Goal: Use online tool/utility: Utilize a website feature to perform a specific function

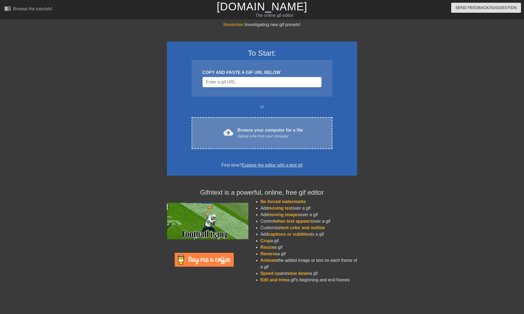
click at [241, 137] on div "Upload a file from your computer" at bounding box center [269, 135] width 65 height 5
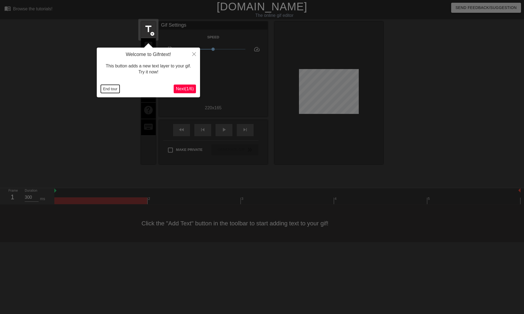
click at [108, 89] on button "End tour" at bounding box center [110, 89] width 19 height 8
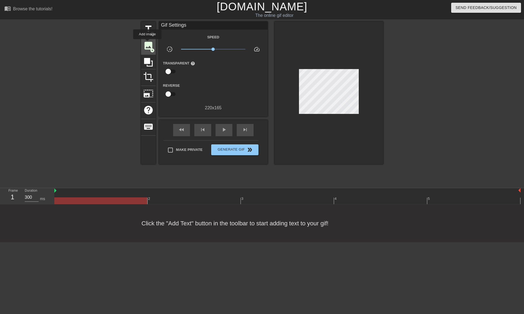
click at [147, 43] on span "image" at bounding box center [148, 45] width 10 height 10
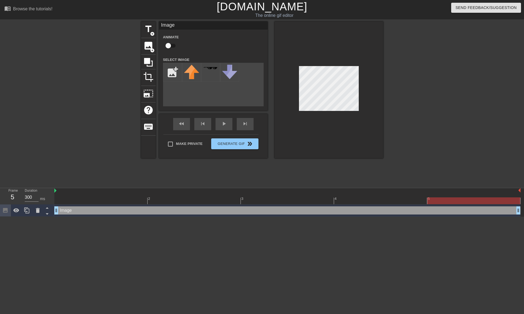
drag, startPoint x: 519, startPoint y: 211, endPoint x: 498, endPoint y: 210, distance: 20.7
click at [467, 202] on div at bounding box center [473, 200] width 93 height 7
click at [109, 199] on div at bounding box center [287, 200] width 466 height 7
click at [146, 46] on span "image" at bounding box center [148, 45] width 10 height 10
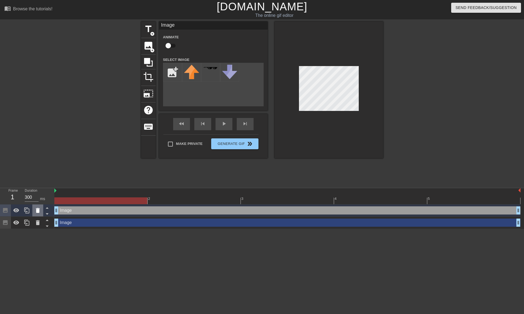
click at [35, 210] on icon at bounding box center [37, 210] width 7 height 7
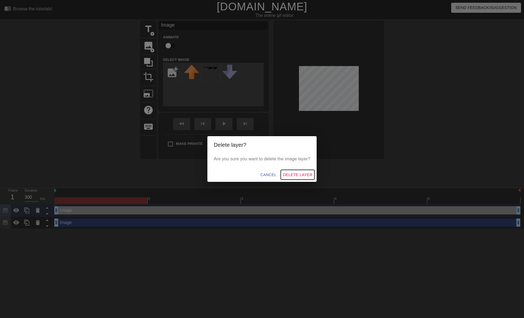
click at [290, 174] on span "Delete Layer" at bounding box center [297, 174] width 29 height 7
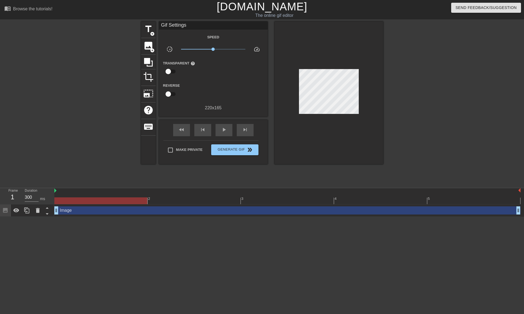
click at [65, 209] on div "Image drag_handle drag_handle" at bounding box center [287, 210] width 466 height 8
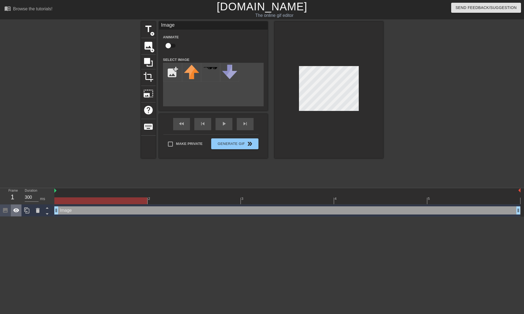
click at [16, 210] on icon at bounding box center [16, 210] width 6 height 4
click at [16, 210] on icon at bounding box center [16, 210] width 7 height 7
drag, startPoint x: 57, startPoint y: 211, endPoint x: 80, endPoint y: 212, distance: 22.9
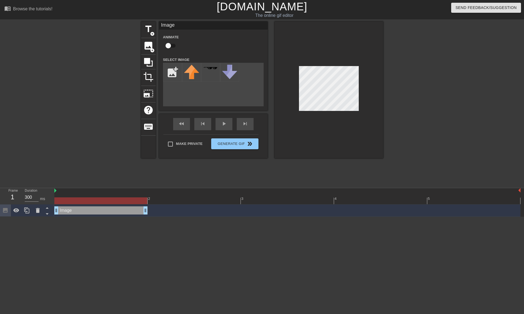
drag, startPoint x: 517, startPoint y: 209, endPoint x: 138, endPoint y: 214, distance: 378.9
click at [138, 214] on div "Image drag_handle drag_handle" at bounding box center [287, 210] width 466 height 12
click at [41, 211] on icon at bounding box center [37, 210] width 7 height 7
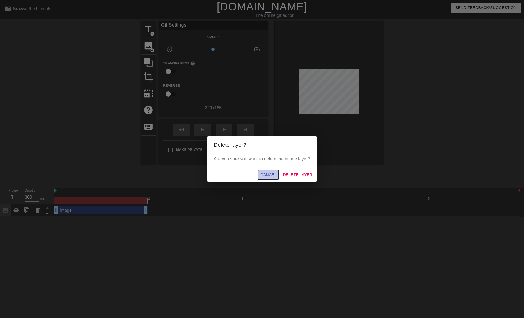
click at [270, 175] on span "Cancel" at bounding box center [268, 174] width 16 height 7
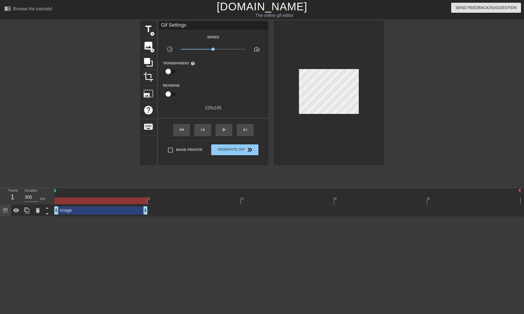
click at [115, 212] on div "Image drag_handle drag_handle" at bounding box center [100, 210] width 93 height 8
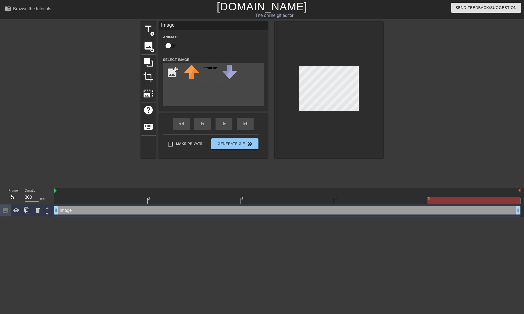
drag, startPoint x: 144, startPoint y: 211, endPoint x: 498, endPoint y: 209, distance: 353.6
click at [175, 72] on input "file" at bounding box center [172, 72] width 18 height 18
type input "C:\fakepath\Screenshot [DATE] 105636.png"
click at [191, 71] on img at bounding box center [191, 67] width 15 height 5
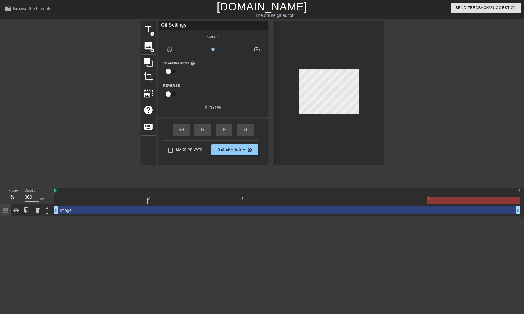
click at [90, 174] on div at bounding box center [93, 102] width 81 height 163
click at [221, 149] on span "Generate Gif double_arrow" at bounding box center [234, 149] width 43 height 7
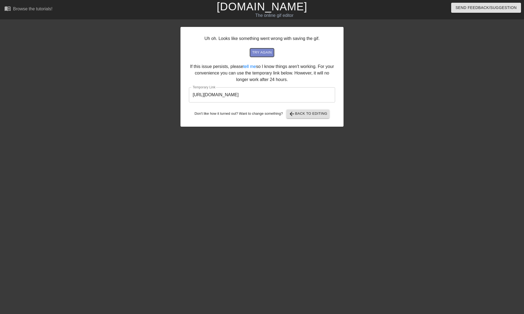
click at [263, 50] on span "try again" at bounding box center [262, 52] width 20 height 6
click at [257, 96] on input "[URL][DOMAIN_NAME]" at bounding box center [262, 94] width 146 height 15
